Goal: Task Accomplishment & Management: Use online tool/utility

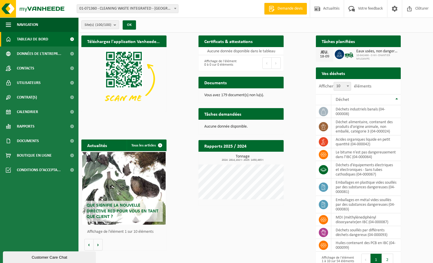
click at [120, 8] on span "01-071360 - CLEANING WASTE INTEGRATED - [GEOGRAPHIC_DATA][PERSON_NAME]" at bounding box center [127, 9] width 101 height 8
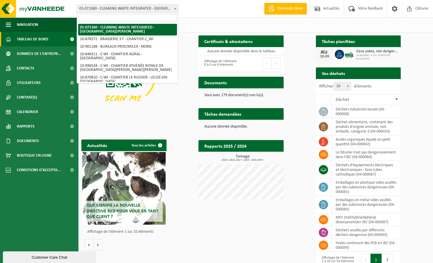
click at [114, 16] on input "search" at bounding box center [127, 17] width 99 height 7
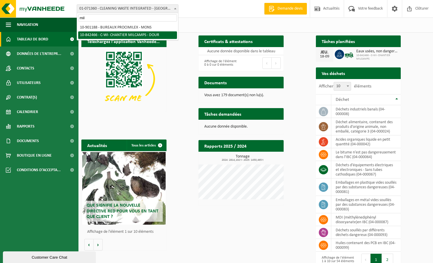
type input "mil"
select select "92551"
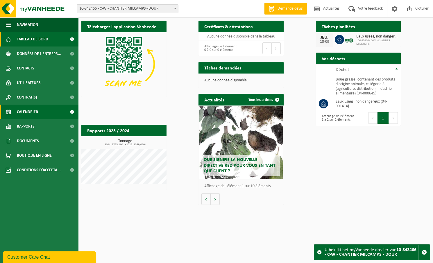
click at [53, 112] on link "Calendrier" at bounding box center [39, 112] width 79 height 15
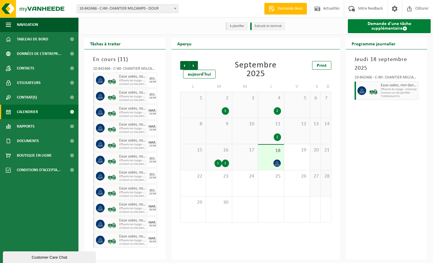
click at [406, 27] on link "Demande d'une tâche supplémentaire" at bounding box center [389, 26] width 83 height 14
